Goal: Information Seeking & Learning: Learn about a topic

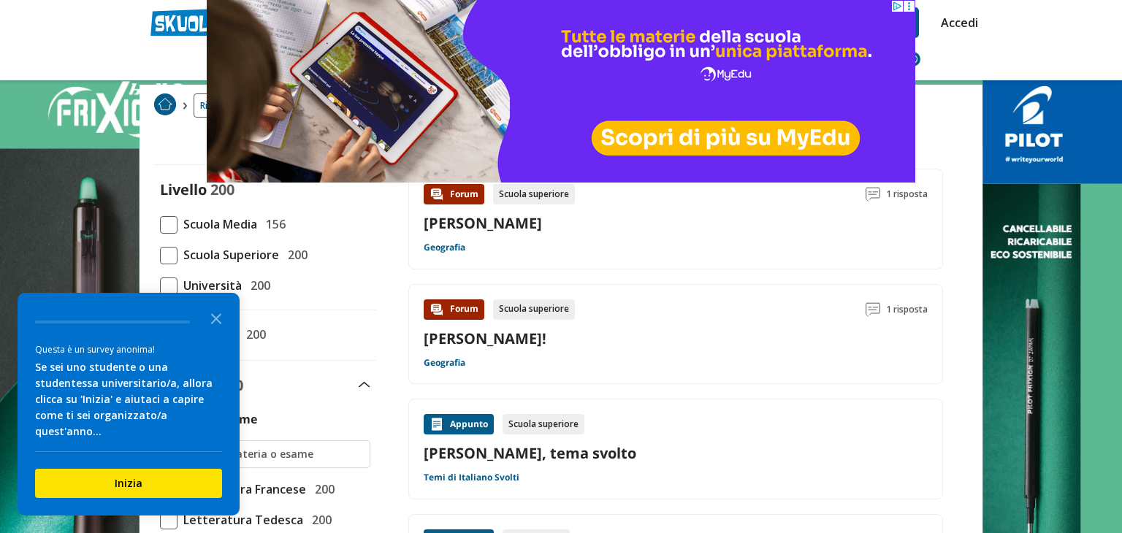
click at [172, 222] on span at bounding box center [169, 225] width 18 height 18
click at [160, 224] on input "Scuola Media 156" at bounding box center [160, 224] width 0 height 0
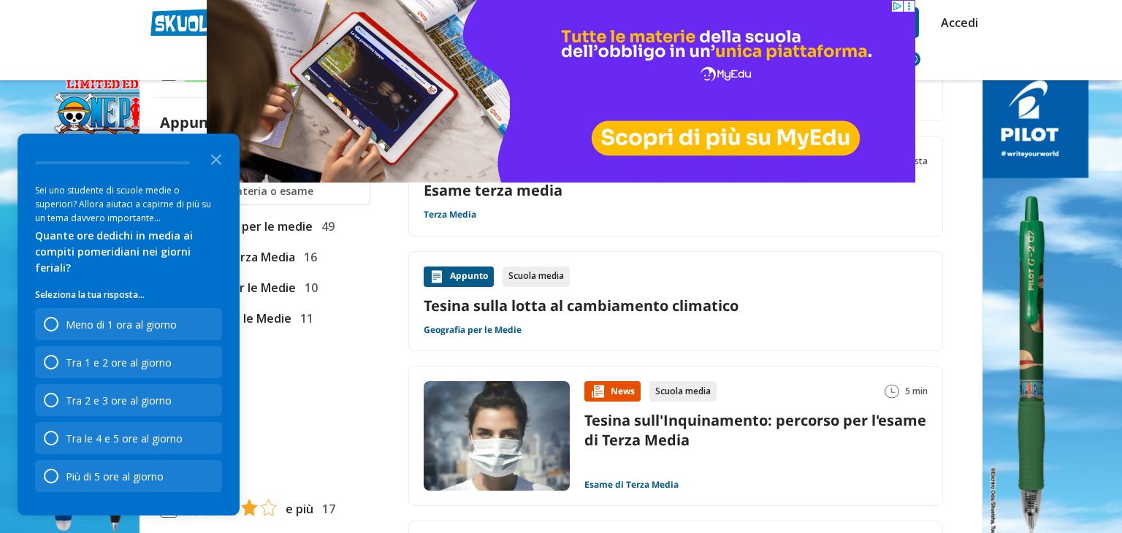
scroll to position [332, 0]
click at [212, 165] on polygon "Close the survey" at bounding box center [216, 159] width 11 height 11
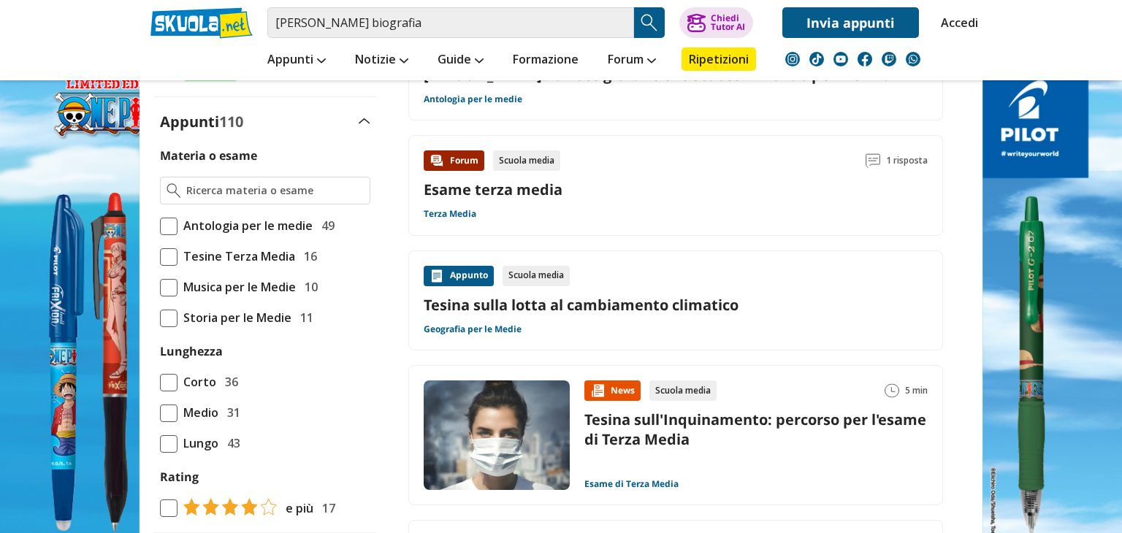
click at [174, 233] on span at bounding box center [169, 227] width 18 height 18
click at [160, 226] on input "Antologia per le medie 49" at bounding box center [160, 226] width 0 height 0
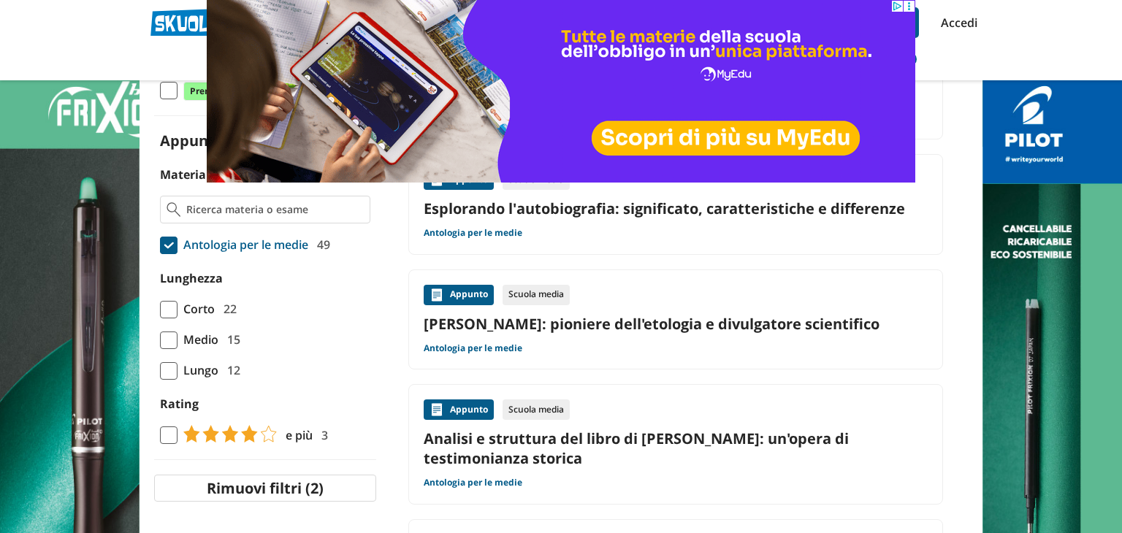
click at [167, 340] on span at bounding box center [169, 341] width 18 height 18
click at [160, 340] on input "Medio 15" at bounding box center [160, 340] width 0 height 0
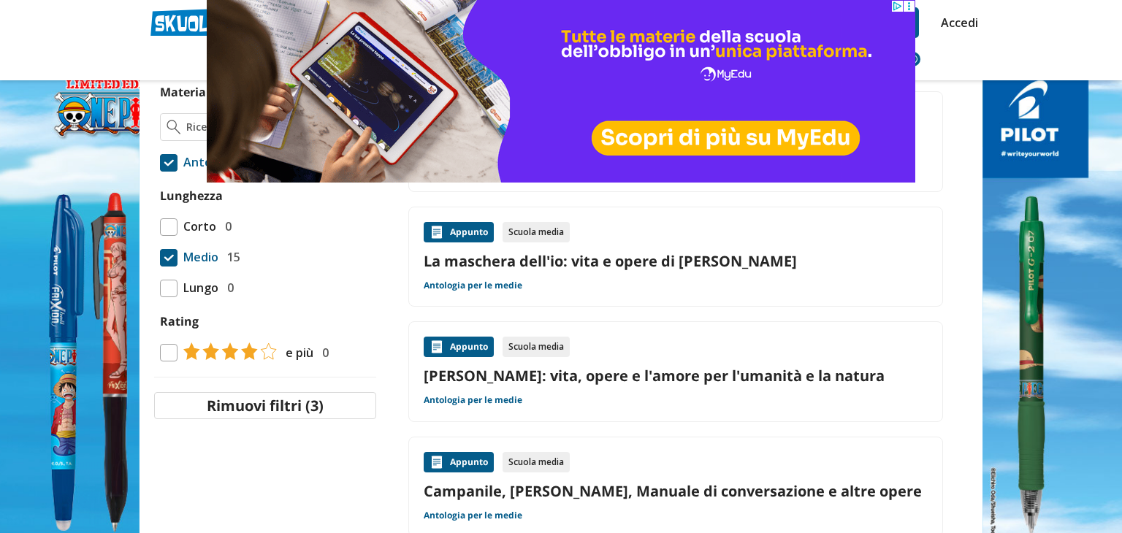
click at [267, 351] on img at bounding box center [227, 352] width 99 height 18
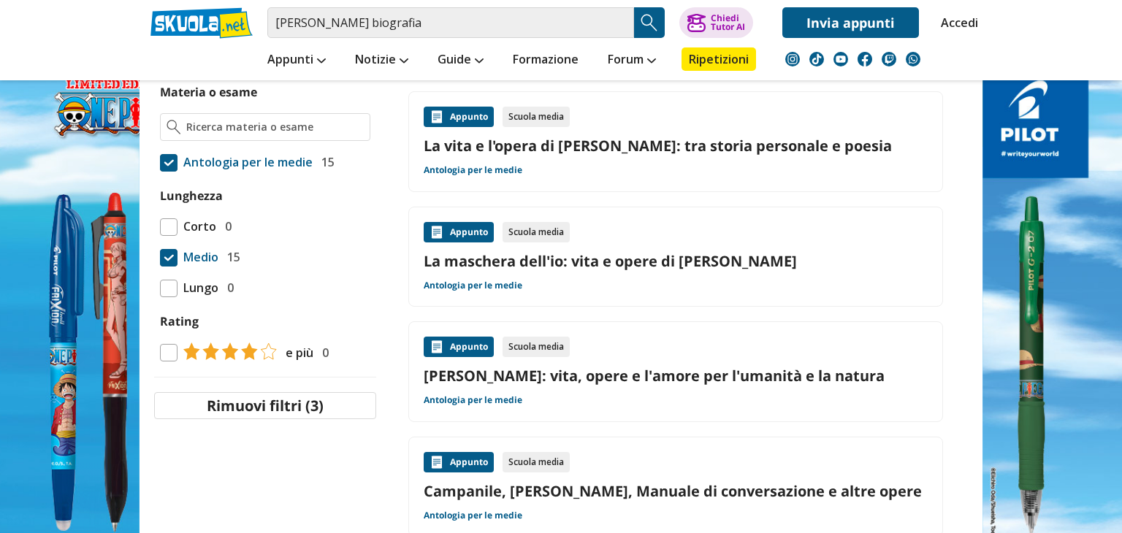
click at [249, 351] on img at bounding box center [227, 352] width 99 height 18
click at [168, 351] on span at bounding box center [169, 353] width 18 height 18
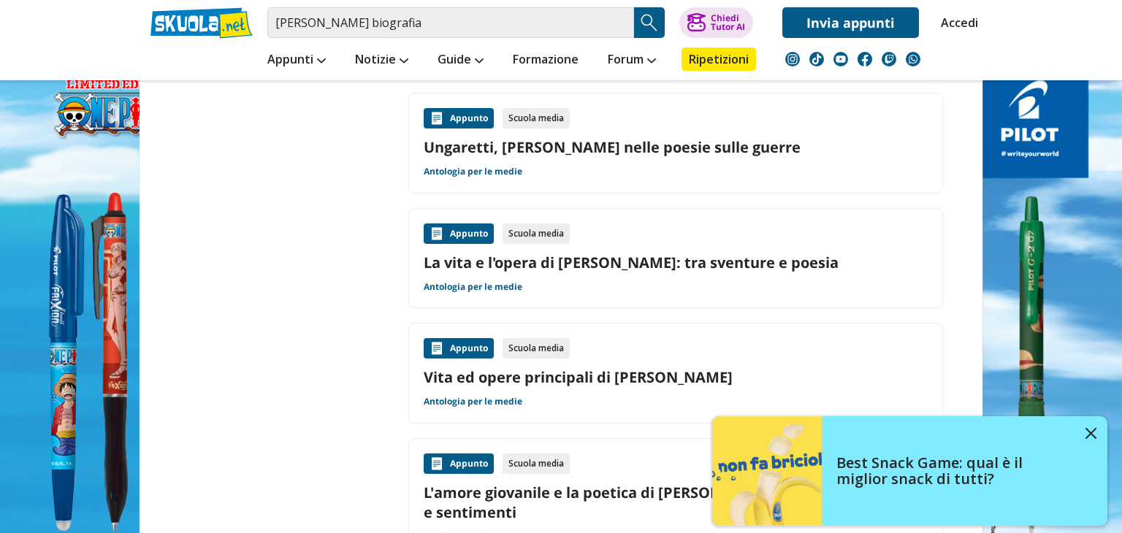
scroll to position [1038, 0]
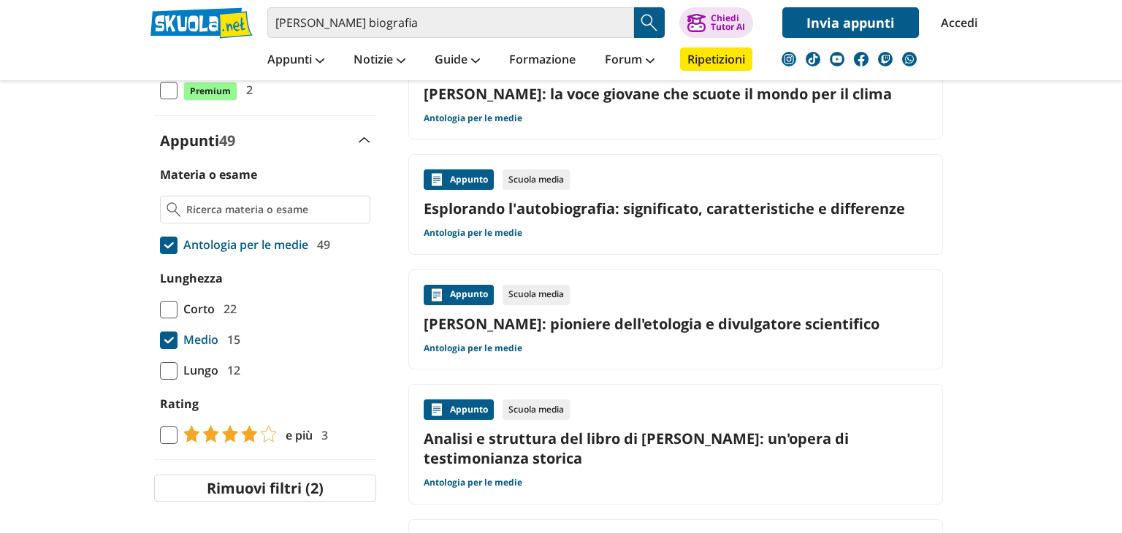
scroll to position [313, 0]
